Goal: Find specific page/section: Find specific page/section

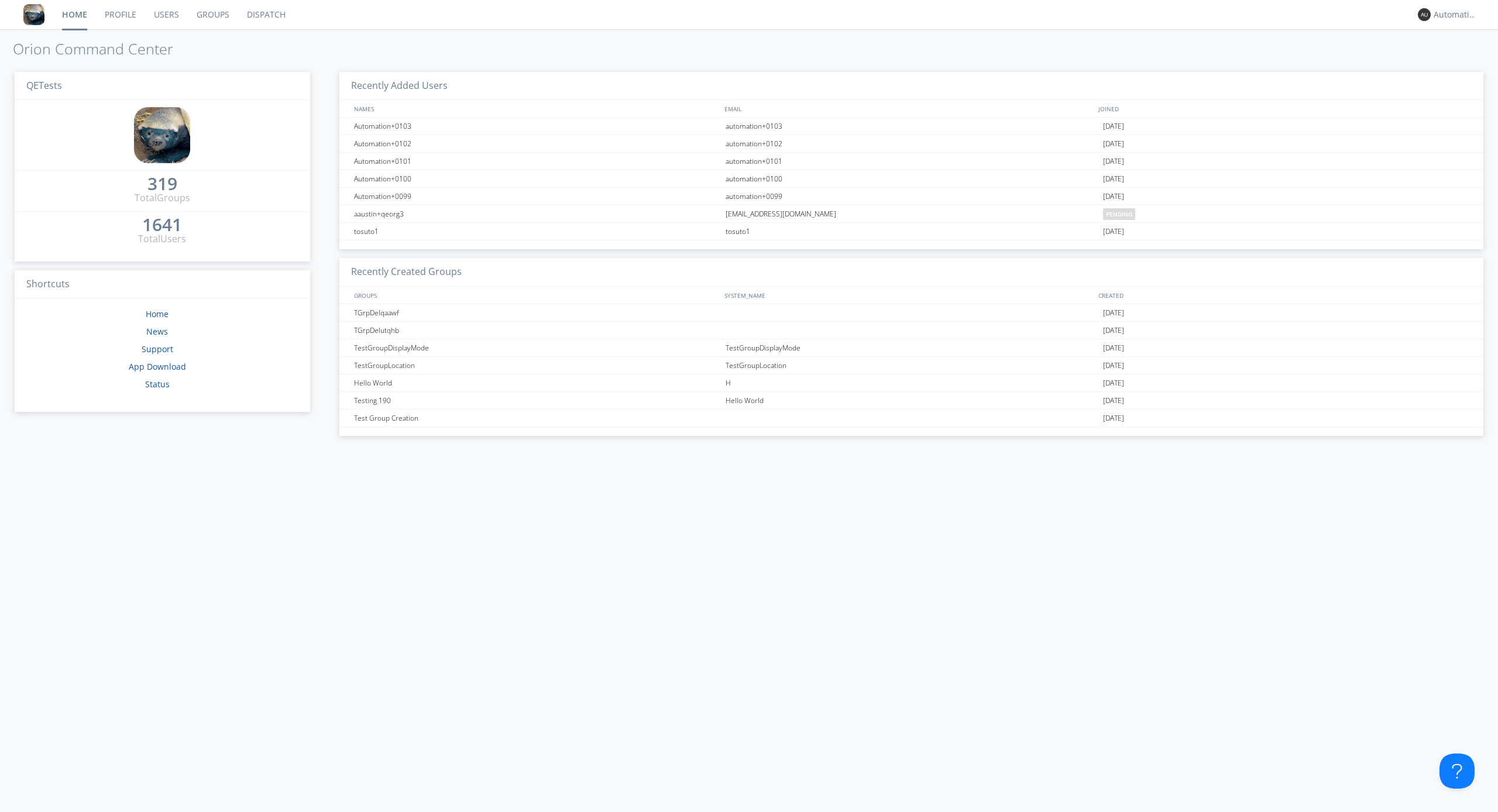
click at [265, 14] on link "Dispatch" at bounding box center [266, 14] width 56 height 29
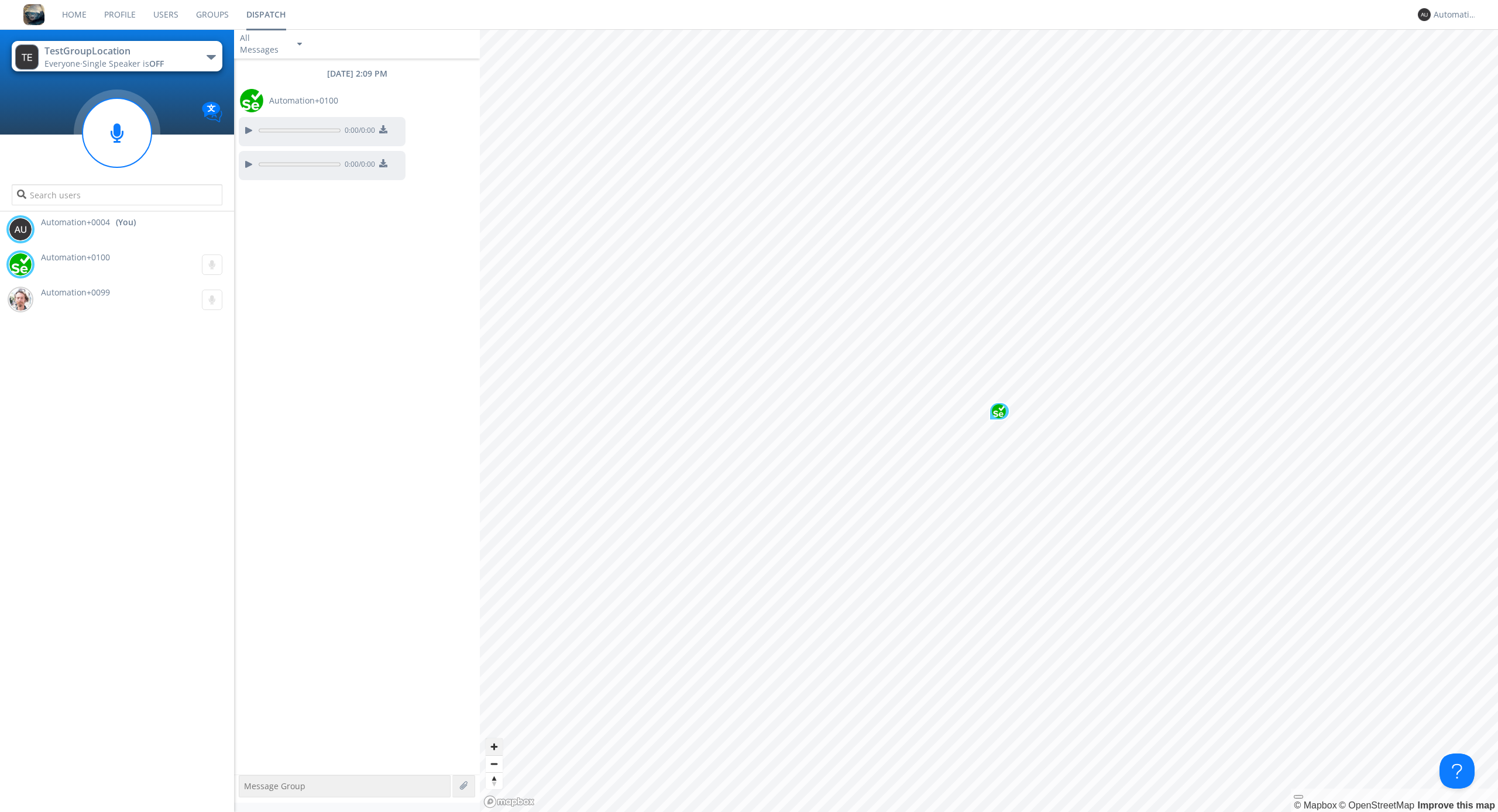
click at [494, 747] on span "Zoom in" at bounding box center [495, 747] width 17 height 17
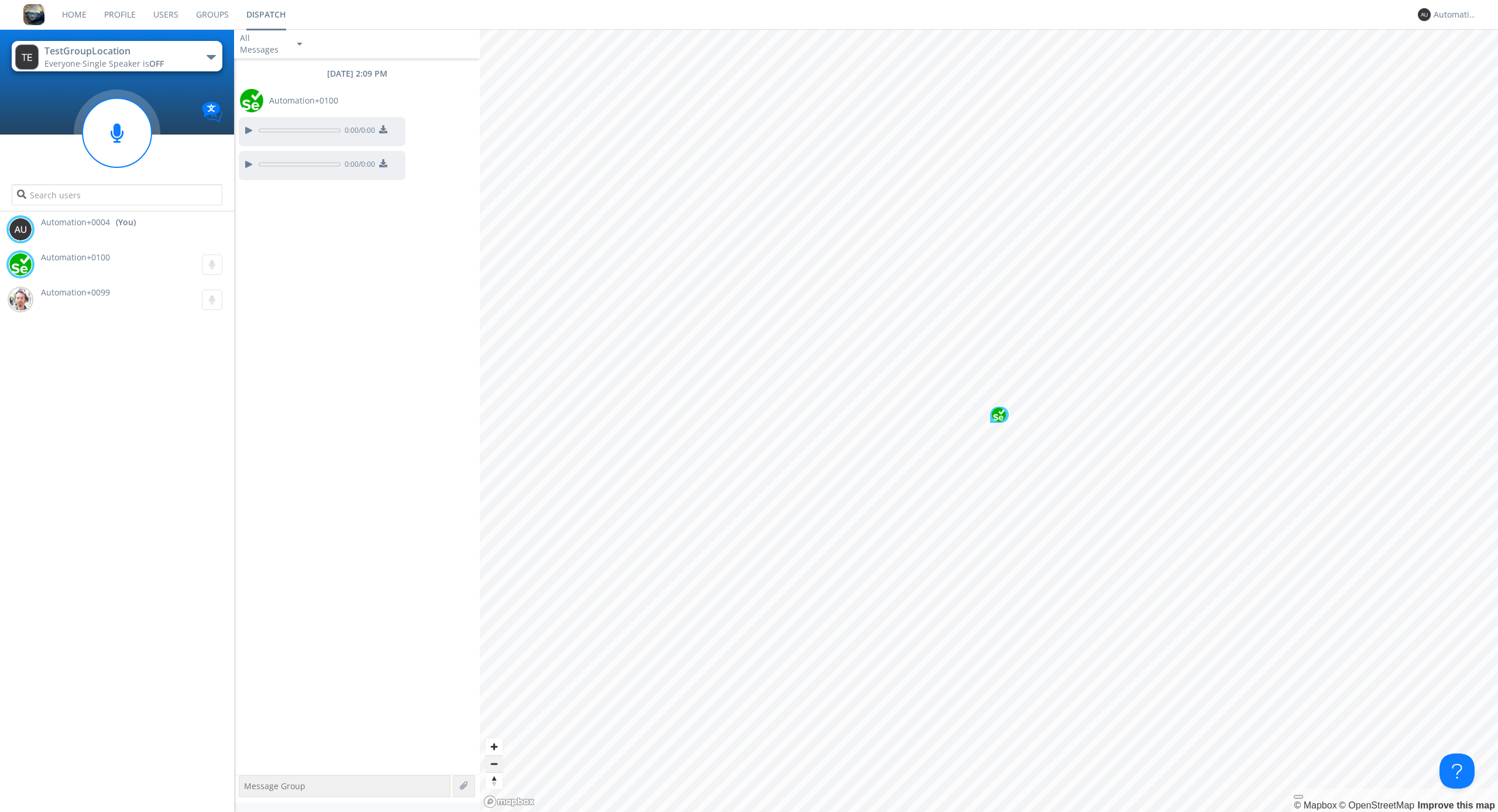
click at [494, 764] on span "Zoom out" at bounding box center [495, 764] width 17 height 16
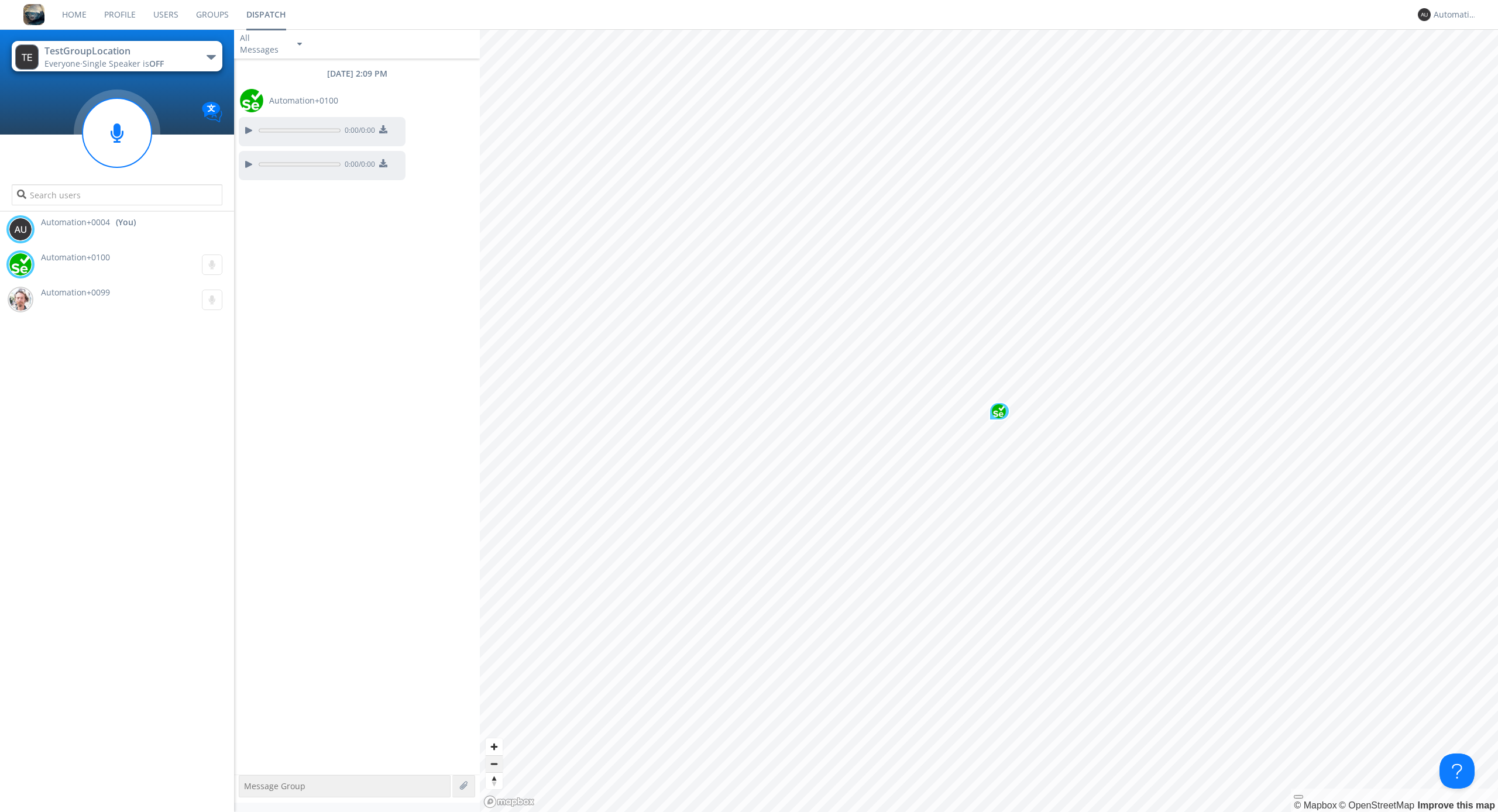
click at [494, 764] on span "Zoom out" at bounding box center [495, 764] width 17 height 16
